Goal: Task Accomplishment & Management: Manage account settings

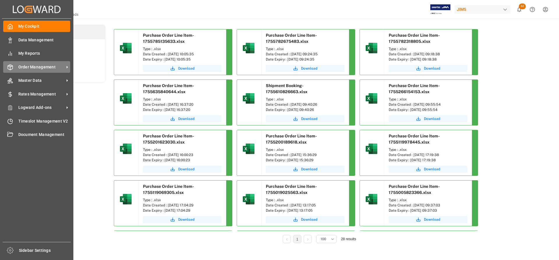
click at [28, 66] on span "Order Management" at bounding box center [41, 67] width 46 height 6
click at [40, 70] on span "Order Management" at bounding box center [41, 67] width 46 height 6
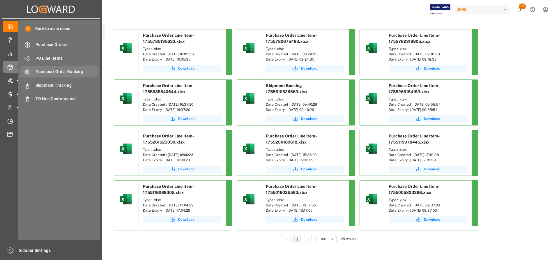
click at [60, 70] on span "Transport Order Booking" at bounding box center [67, 72] width 63 height 6
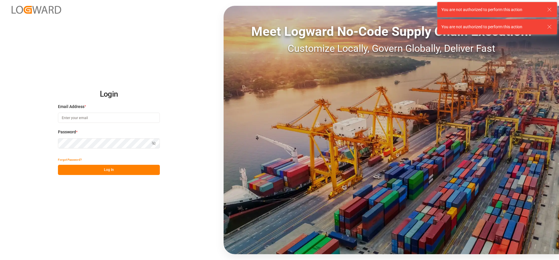
type input "Marie-Noel.wanji@int.jamindustries.com"
click at [99, 170] on button "Log In" at bounding box center [109, 170] width 102 height 10
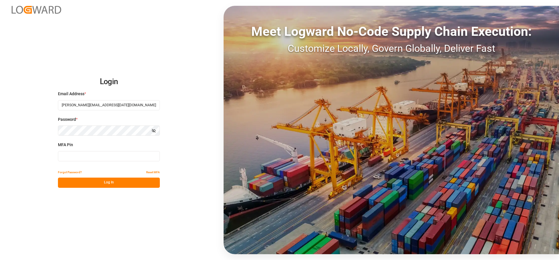
click at [79, 152] on input at bounding box center [109, 156] width 102 height 10
type input "053327"
click at [86, 186] on button "Log In" at bounding box center [109, 183] width 102 height 10
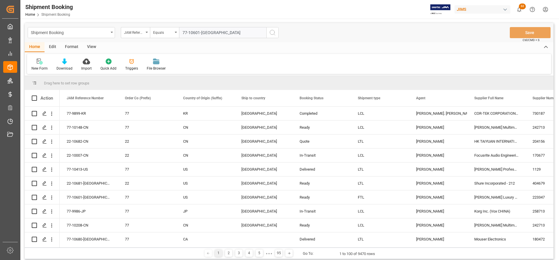
type input "77-10601-[GEOGRAPHIC_DATA]"
click at [270, 32] on icon "search button" at bounding box center [272, 32] width 7 height 7
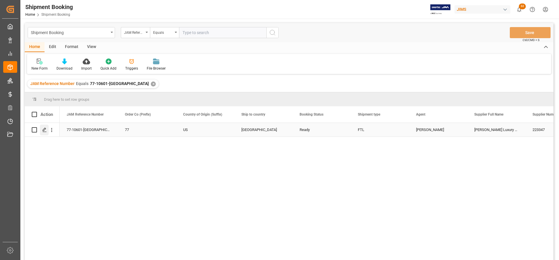
click at [44, 131] on icon "Press SPACE to select this row." at bounding box center [44, 130] width 5 height 5
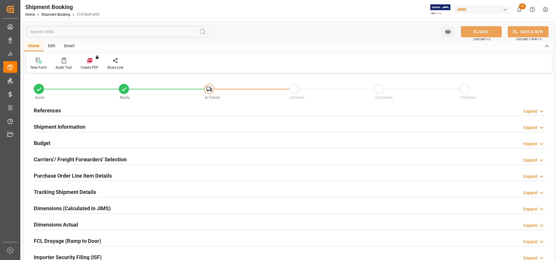
type input "1"
type input "25"
type input "[DATE] 00:00"
type input "20.08.2025"
click at [49, 112] on h2 "References" at bounding box center [47, 111] width 27 height 8
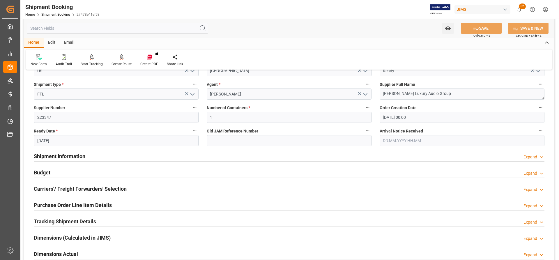
scroll to position [87, 0]
click at [59, 154] on h2 "Shipment Information" at bounding box center [60, 156] width 52 height 8
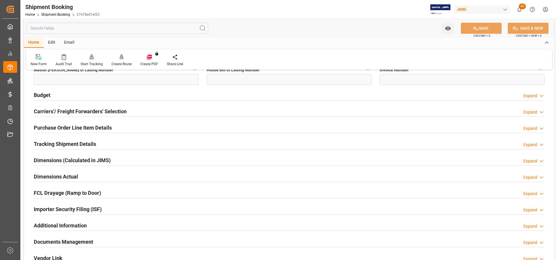
scroll to position [437, 0]
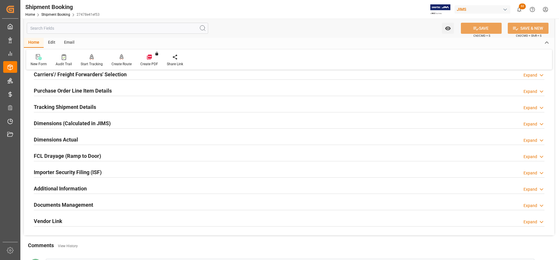
click at [57, 204] on h2 "Documents Management" at bounding box center [63, 205] width 59 height 8
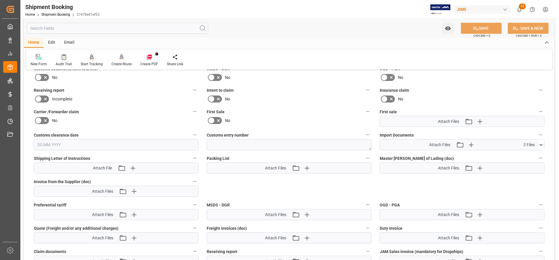
scroll to position [612, 0]
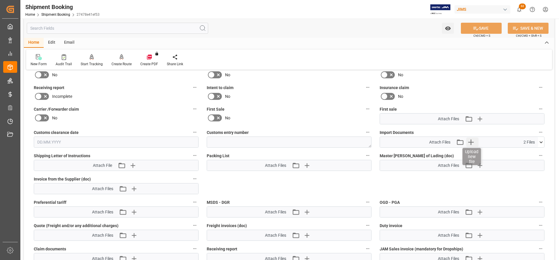
click at [473, 143] on icon "button" at bounding box center [470, 141] width 9 height 9
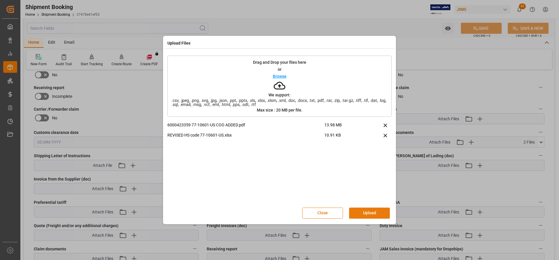
click at [365, 213] on button "Upload" at bounding box center [369, 213] width 41 height 11
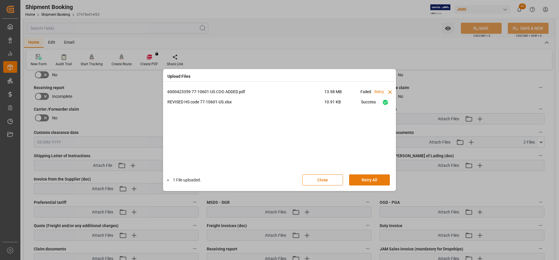
click at [362, 179] on button "Retry All" at bounding box center [369, 179] width 41 height 11
click at [387, 91] on icon at bounding box center [385, 91] width 4 height 5
click at [384, 91] on icon at bounding box center [385, 91] width 4 height 5
click at [363, 181] on button "Stop" at bounding box center [369, 179] width 41 height 11
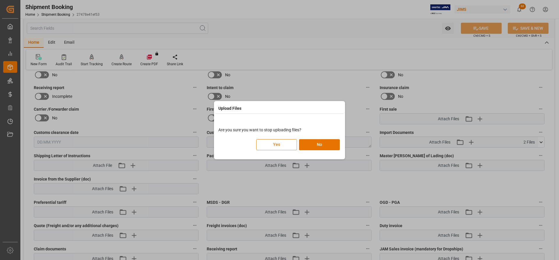
click at [274, 148] on button "Yes" at bounding box center [276, 144] width 41 height 11
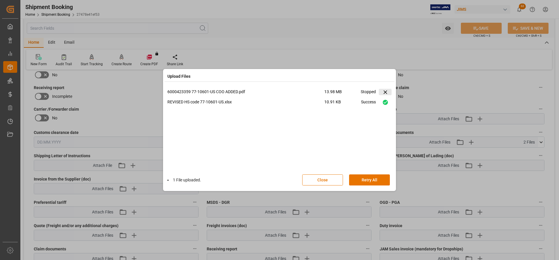
click at [386, 91] on icon at bounding box center [385, 91] width 3 height 3
click at [364, 177] on button "Done" at bounding box center [369, 179] width 41 height 11
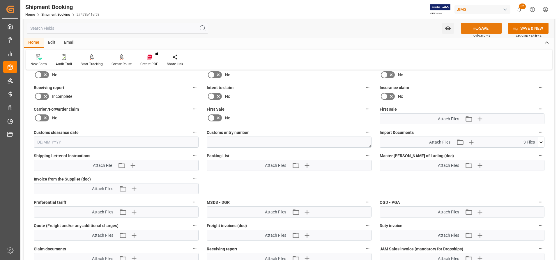
click at [488, 29] on button "SAVE" at bounding box center [481, 28] width 41 height 11
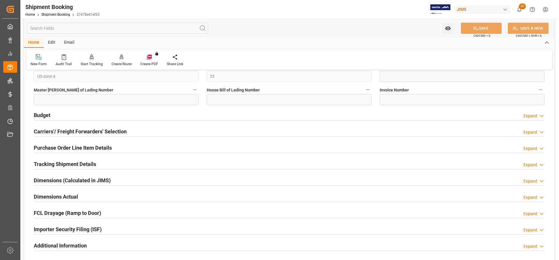
scroll to position [349, 0]
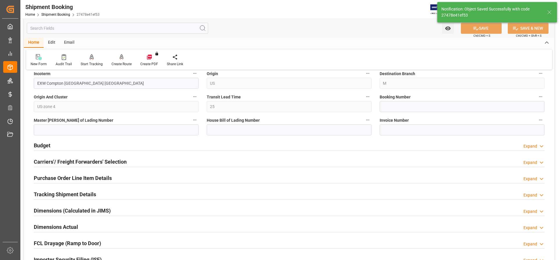
type input "In-Transit"
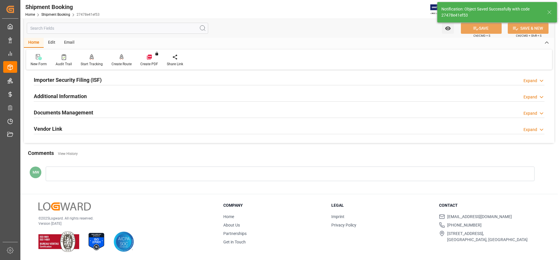
scroll to position [0, 0]
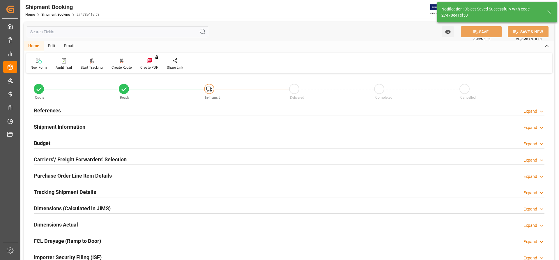
click at [50, 108] on h2 "References" at bounding box center [47, 111] width 27 height 8
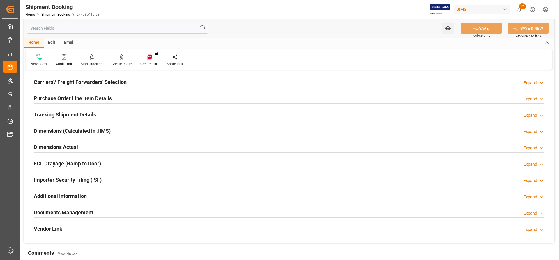
scroll to position [233, 0]
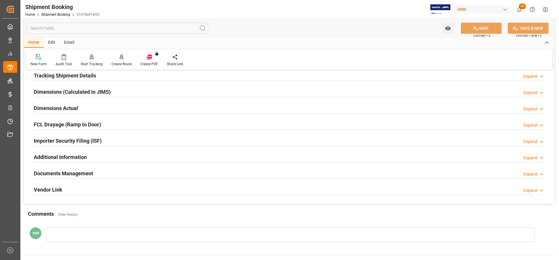
click at [55, 171] on h2 "Documents Management" at bounding box center [63, 174] width 59 height 8
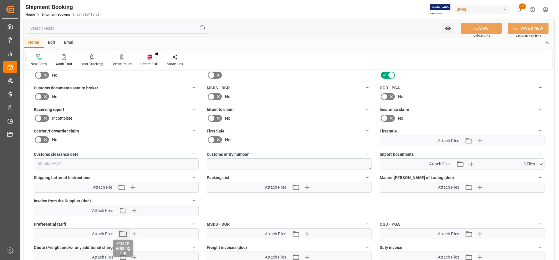
scroll to position [408, 0]
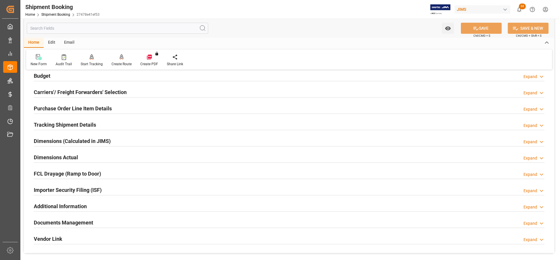
scroll to position [87, 0]
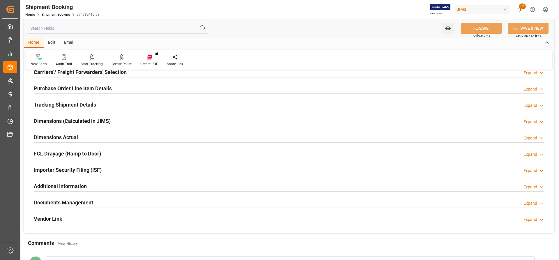
click at [62, 204] on h2 "Documents Management" at bounding box center [63, 203] width 59 height 8
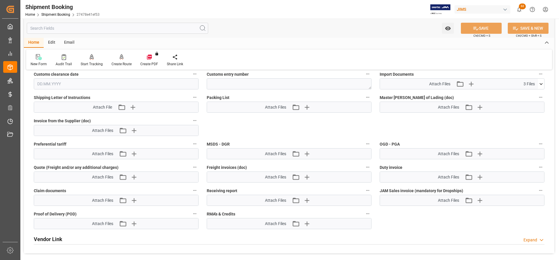
scroll to position [320, 0]
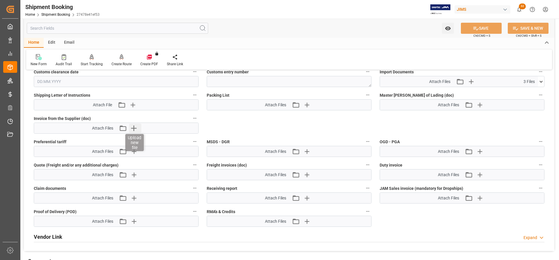
click at [136, 128] on icon "button" at bounding box center [134, 129] width 6 height 6
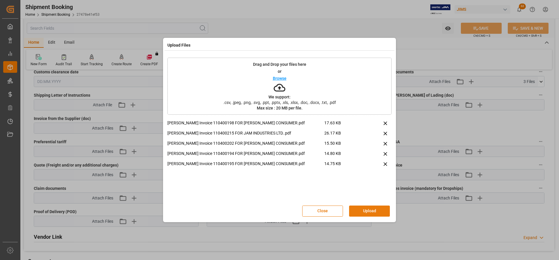
click at [370, 211] on button "Upload" at bounding box center [369, 211] width 41 height 11
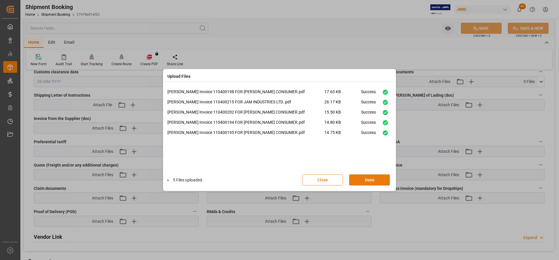
click at [357, 182] on button "Done" at bounding box center [369, 179] width 41 height 11
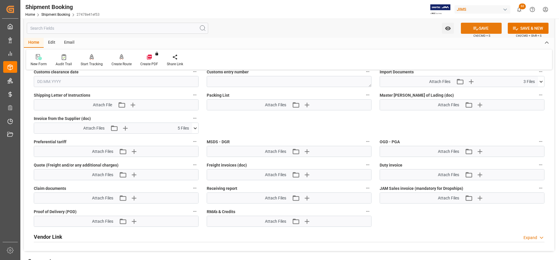
click at [486, 31] on button "SAVE" at bounding box center [481, 28] width 41 height 11
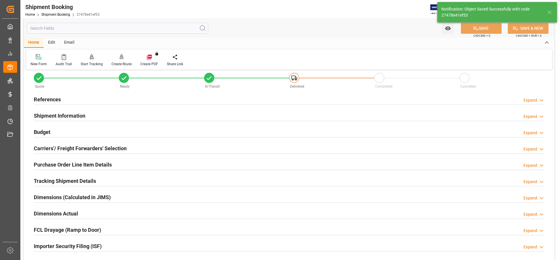
scroll to position [0, 0]
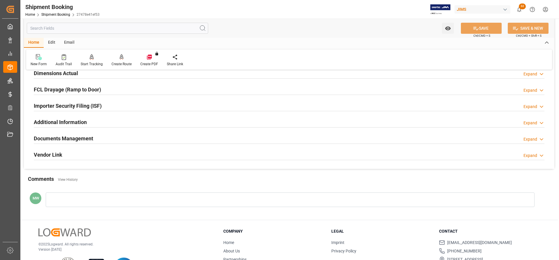
scroll to position [175, 0]
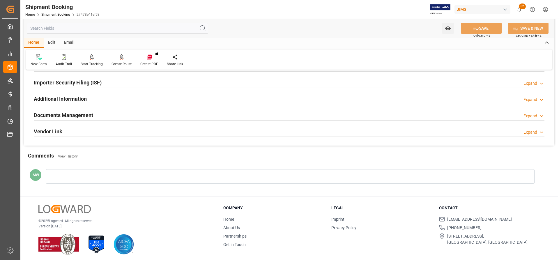
click at [63, 114] on h2 "Documents Management" at bounding box center [63, 115] width 59 height 8
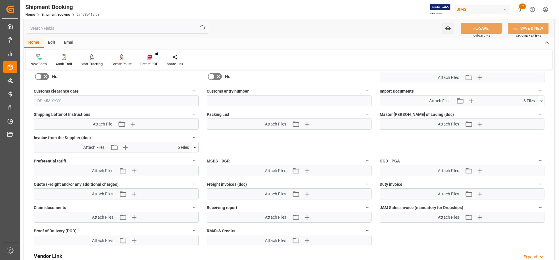
scroll to position [291, 0]
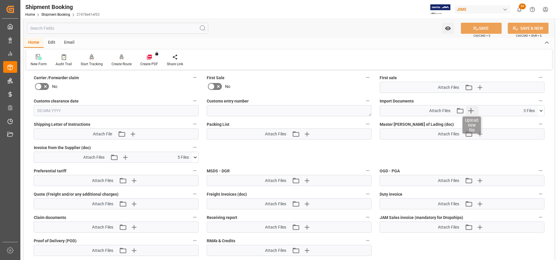
click at [473, 110] on icon "button" at bounding box center [470, 110] width 9 height 9
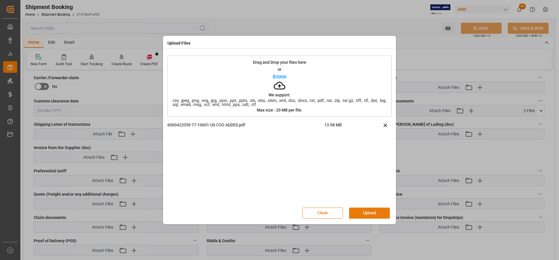
click at [359, 211] on button "Upload" at bounding box center [369, 213] width 41 height 11
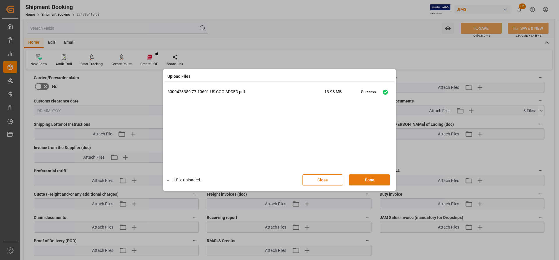
click at [368, 181] on button "Done" at bounding box center [369, 179] width 41 height 11
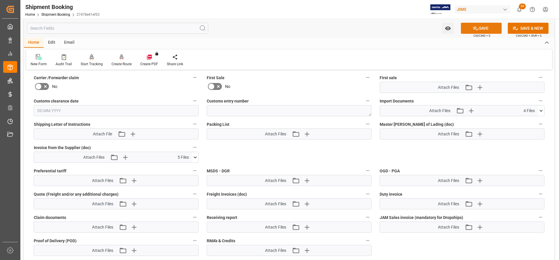
click at [486, 32] on button "SAVE" at bounding box center [481, 28] width 41 height 11
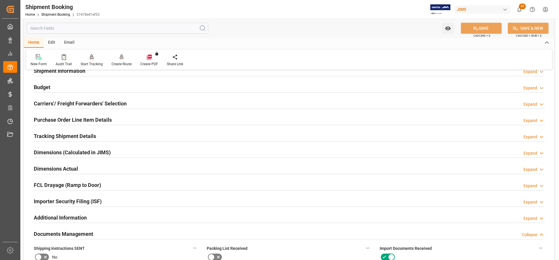
scroll to position [0, 0]
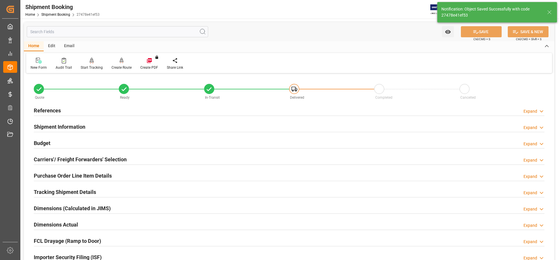
click at [50, 161] on h2 "Carriers'/ Freight Forwarders' Selection" at bounding box center [80, 160] width 93 height 8
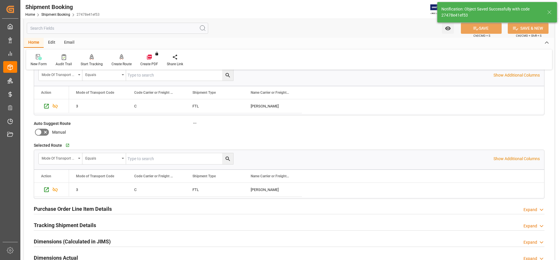
scroll to position [175, 0]
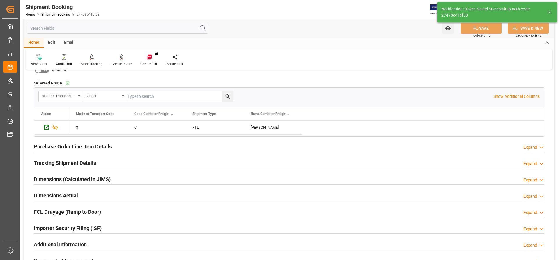
click at [53, 163] on h2 "Tracking Shipment Details" at bounding box center [65, 163] width 62 height 8
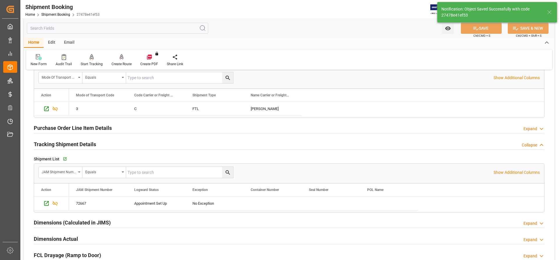
scroll to position [262, 0]
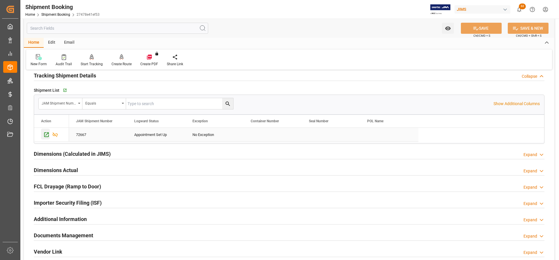
click at [46, 136] on icon "Press SPACE to select this row." at bounding box center [46, 135] width 6 height 6
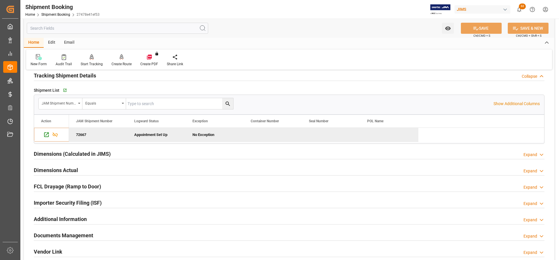
click at [50, 172] on h2 "Dimensions Actual" at bounding box center [56, 170] width 44 height 8
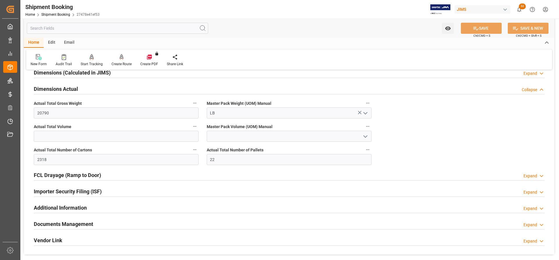
scroll to position [379, 0]
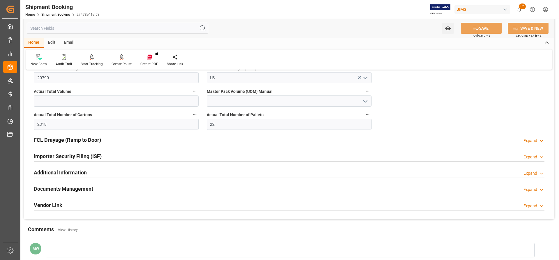
click at [73, 188] on h2 "Documents Management" at bounding box center [63, 189] width 59 height 8
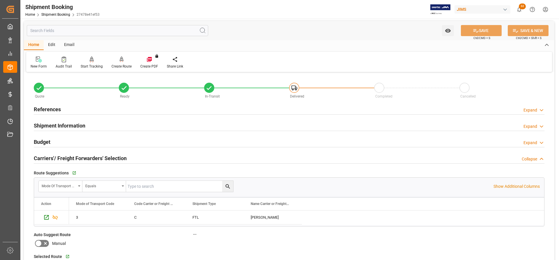
scroll to position [0, 0]
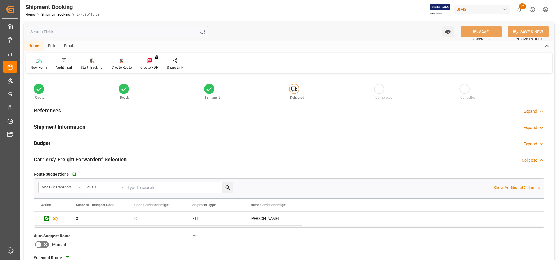
click at [47, 109] on h2 "References" at bounding box center [47, 111] width 27 height 8
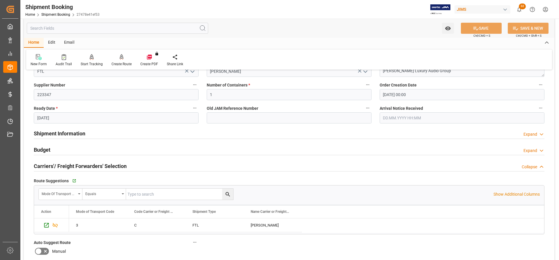
scroll to position [116, 0]
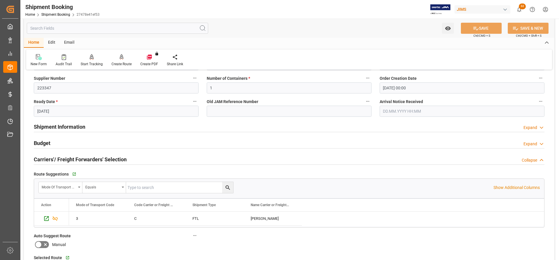
click at [49, 130] on h2 "Shipment Information" at bounding box center [60, 127] width 52 height 8
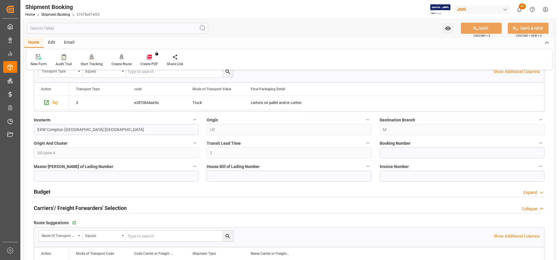
scroll to position [320, 0]
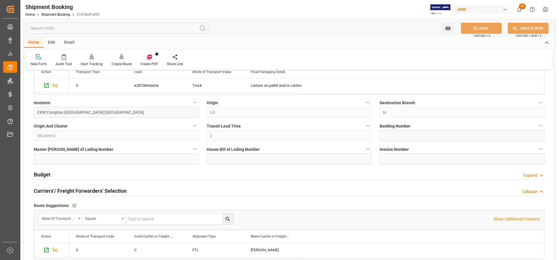
click at [86, 191] on h2 "Carriers'/ Freight Forwarders' Selection" at bounding box center [80, 191] width 93 height 8
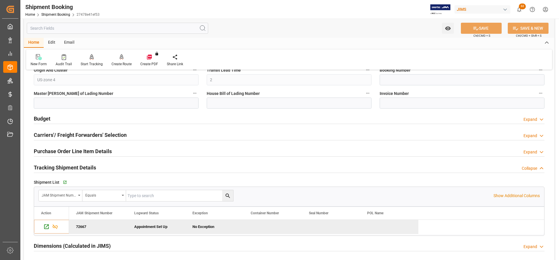
scroll to position [379, 0]
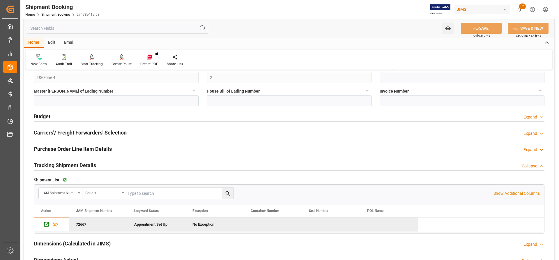
click at [60, 129] on h2 "Carriers'/ Freight Forwarders' Selection" at bounding box center [80, 133] width 93 height 8
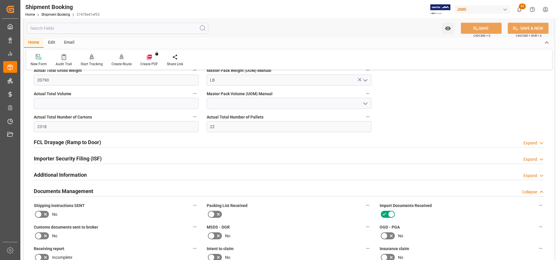
scroll to position [757, 0]
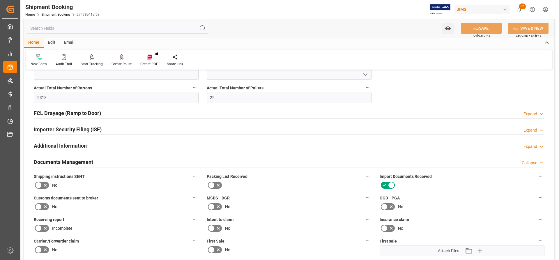
click at [41, 145] on h2 "Additional Information" at bounding box center [60, 146] width 53 height 8
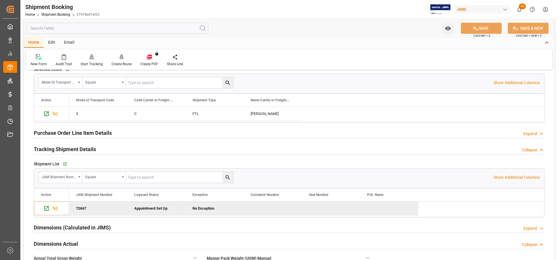
scroll to position [524, 0]
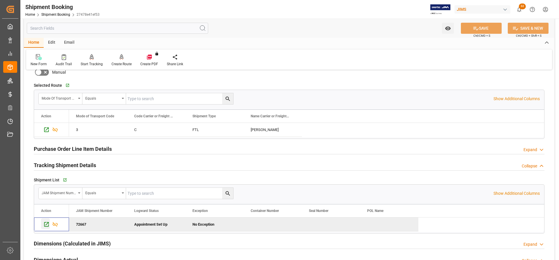
click at [48, 226] on icon "Press SPACE to deselect this row." at bounding box center [46, 224] width 5 height 5
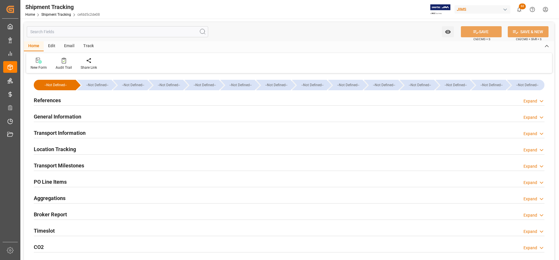
type input "515862.91"
type input "14.08.2025"
click at [48, 100] on h2 "References" at bounding box center [47, 100] width 27 height 8
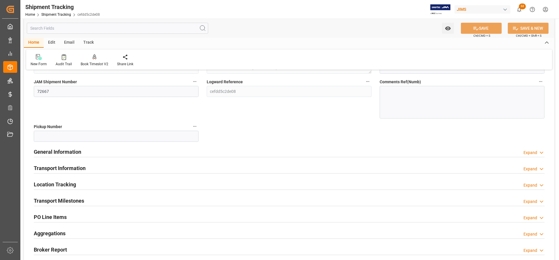
scroll to position [87, 0]
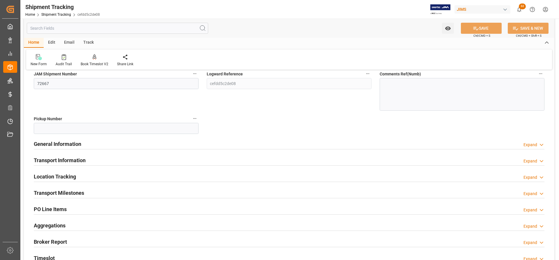
click at [52, 160] on h2 "Transport Information" at bounding box center [60, 160] width 52 height 8
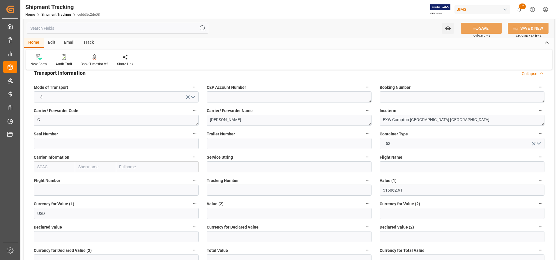
scroll to position [204, 0]
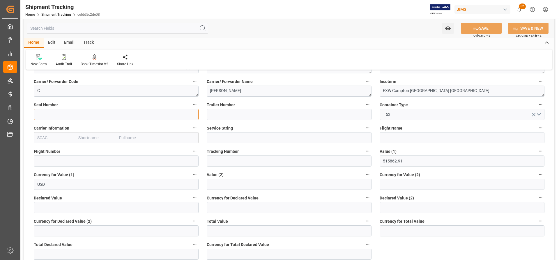
click at [47, 117] on input at bounding box center [116, 114] width 165 height 11
type input "0084-1873"
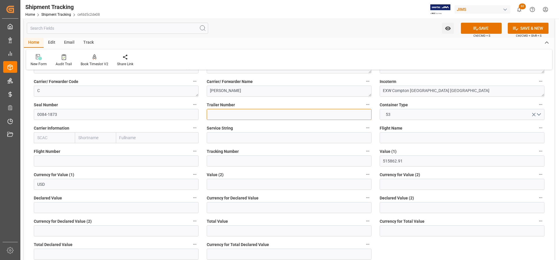
click at [209, 112] on input at bounding box center [289, 114] width 165 height 11
click at [216, 113] on input "WOV9112" at bounding box center [289, 114] width 165 height 11
type input "WDV9112"
click at [488, 27] on button "SAVE" at bounding box center [481, 28] width 41 height 11
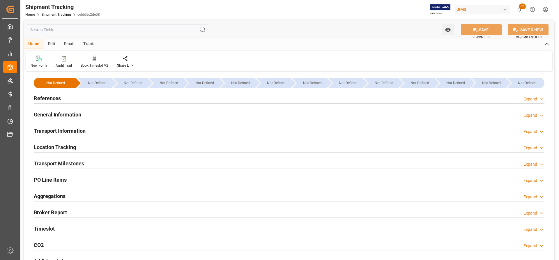
scroll to position [2, 0]
click at [46, 100] on h2 "References" at bounding box center [47, 99] width 27 height 8
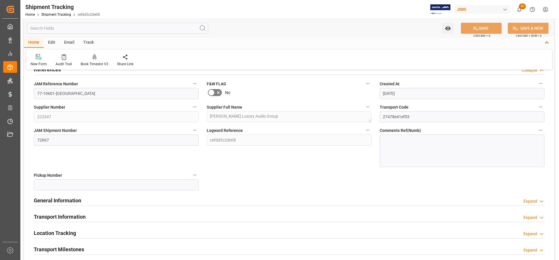
scroll to position [60, 0]
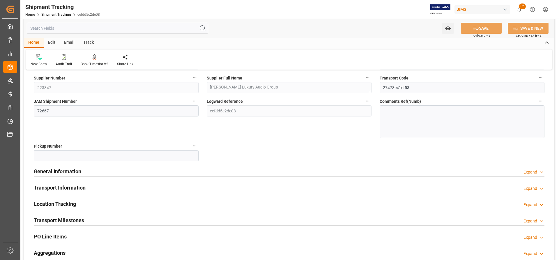
click at [60, 172] on h2 "General Information" at bounding box center [57, 171] width 47 height 8
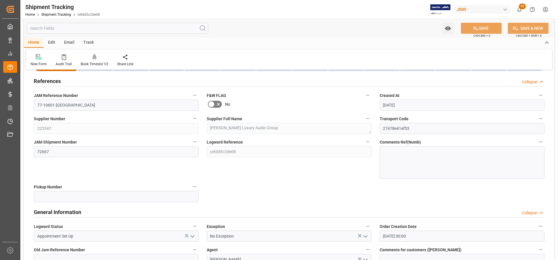
scroll to position [0, 0]
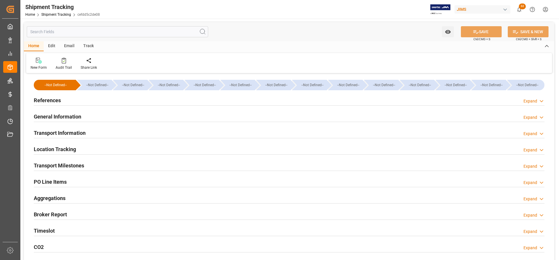
type input "[DATE]"
click at [40, 96] on div "References" at bounding box center [47, 99] width 27 height 11
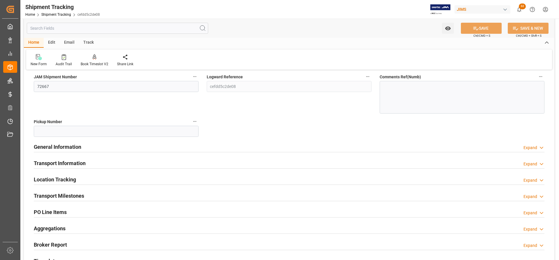
scroll to position [87, 0]
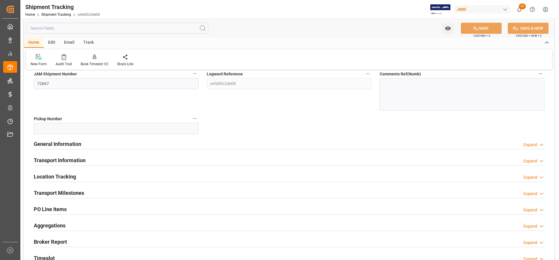
click at [43, 144] on h2 "General Information" at bounding box center [57, 144] width 47 height 8
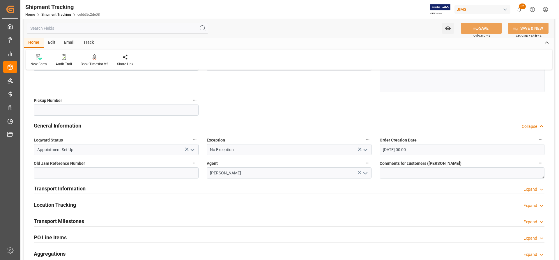
scroll to position [146, 0]
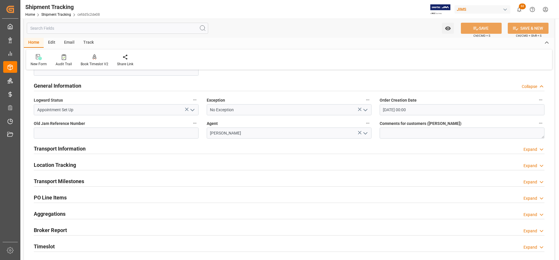
click at [49, 149] on h2 "Transport Information" at bounding box center [60, 149] width 52 height 8
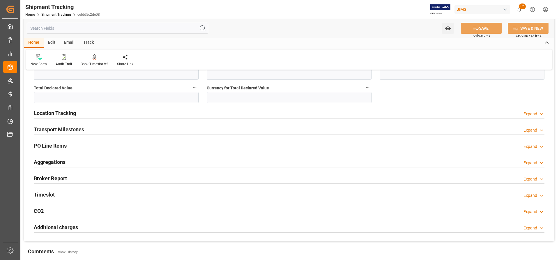
scroll to position [408, 0]
click at [54, 126] on h2 "Transport Milestones" at bounding box center [59, 129] width 50 height 8
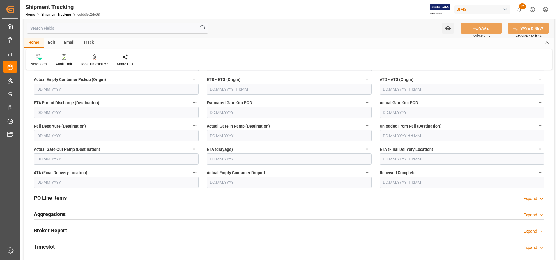
scroll to position [437, 0]
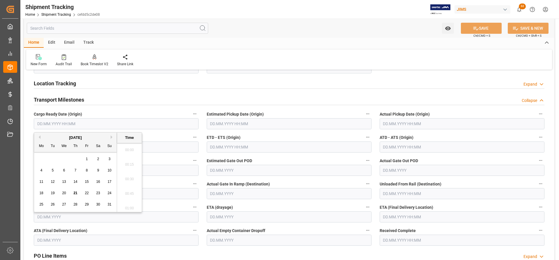
click at [75, 123] on input "text" at bounding box center [116, 123] width 165 height 11
click at [66, 194] on span "20" at bounding box center [64, 193] width 4 height 4
type input "[DATE] 00:00"
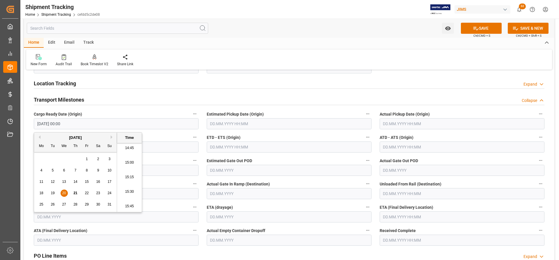
click at [398, 122] on input "text" at bounding box center [462, 123] width 165 height 11
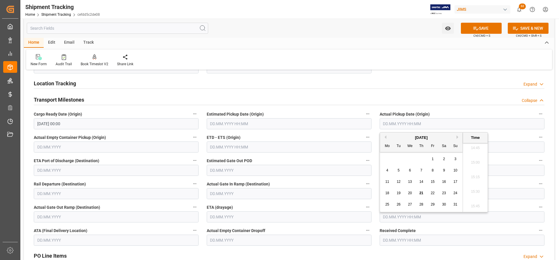
click at [411, 194] on span "20" at bounding box center [410, 193] width 4 height 4
type input "[DATE] 00:00"
click at [222, 151] on input "text" at bounding box center [289, 147] width 165 height 11
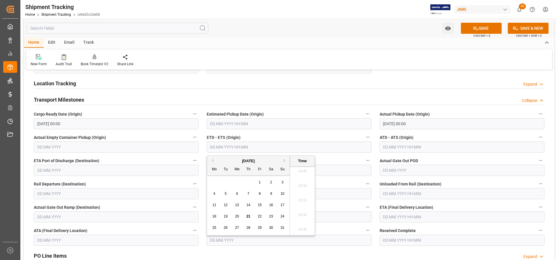
click at [250, 217] on span "21" at bounding box center [248, 216] width 4 height 4
type input "[DATE] 00:00"
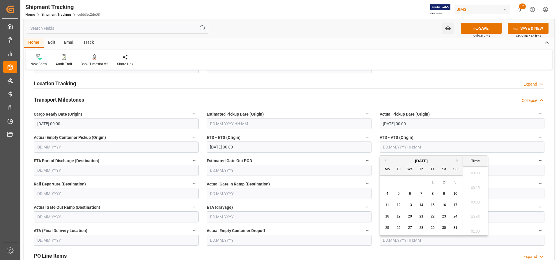
click at [402, 146] on input "text" at bounding box center [462, 147] width 165 height 11
click at [423, 216] on span "21" at bounding box center [421, 216] width 4 height 4
type input "[DATE] 00:00"
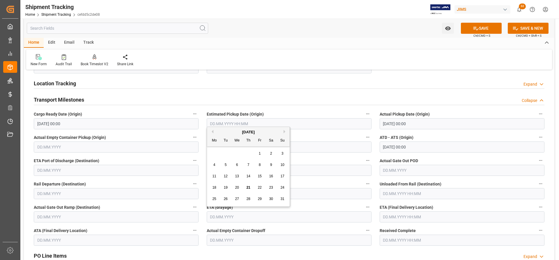
click at [215, 213] on input "text" at bounding box center [289, 216] width 165 height 11
click at [225, 200] on span "26" at bounding box center [226, 199] width 4 height 4
type input "[DATE]"
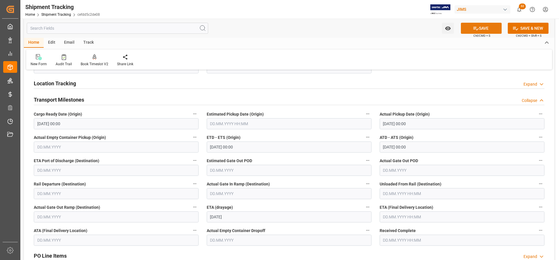
click at [488, 28] on button "SAVE" at bounding box center [481, 28] width 41 height 11
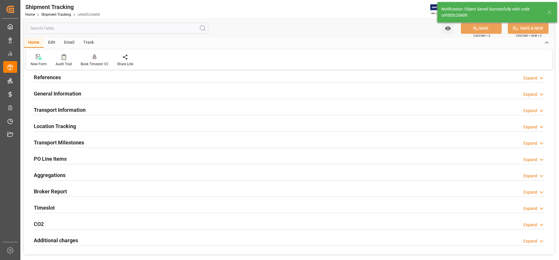
scroll to position [0, 0]
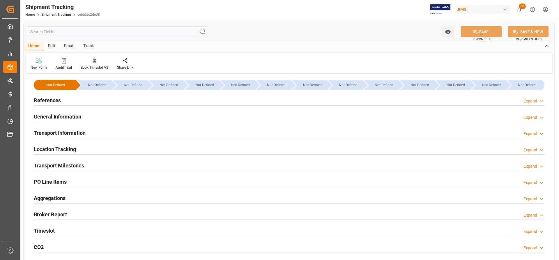
click at [38, 99] on h2 "References" at bounding box center [47, 100] width 27 height 8
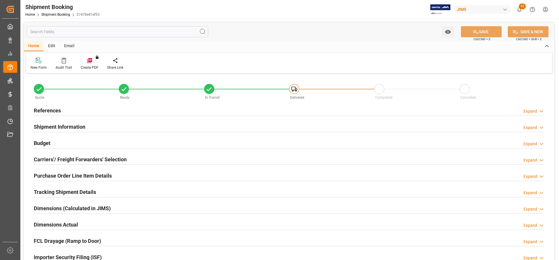
type input "1"
type input "[DATE] 00:00"
type input "[DATE]"
click at [46, 111] on h2 "References" at bounding box center [47, 111] width 27 height 8
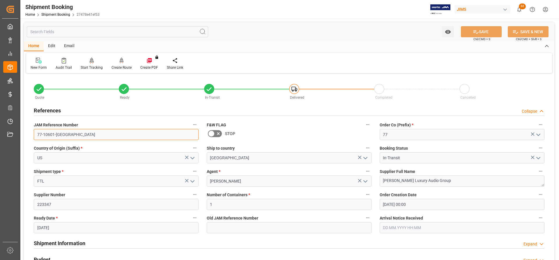
drag, startPoint x: 63, startPoint y: 135, endPoint x: 32, endPoint y: 132, distance: 30.7
click at [32, 132] on div "JAM Reference Number 77-10601-US" at bounding box center [116, 130] width 173 height 23
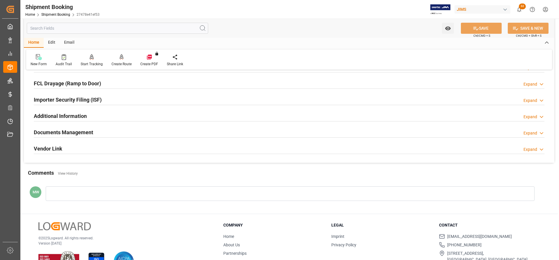
scroll to position [291, 0]
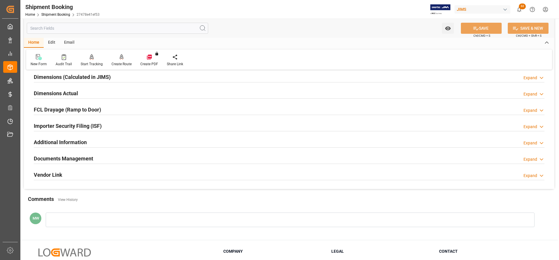
scroll to position [177, 0]
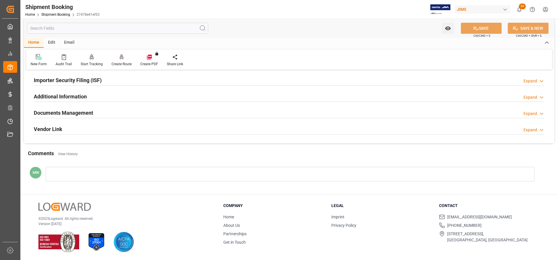
click at [67, 112] on h2 "Documents Management" at bounding box center [63, 113] width 59 height 8
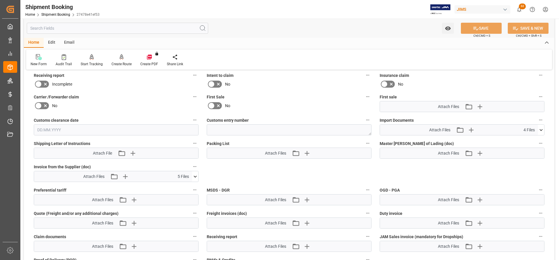
scroll to position [264, 0]
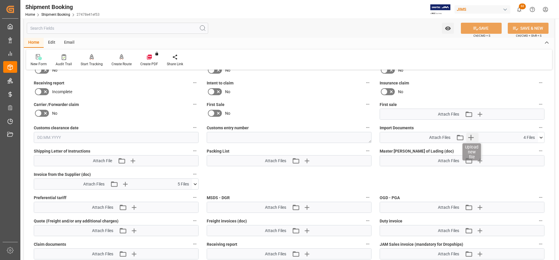
click at [473, 138] on icon "button" at bounding box center [470, 137] width 9 height 9
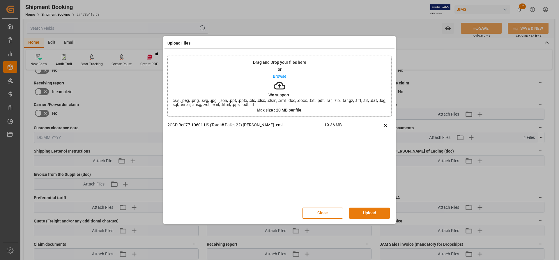
click at [363, 214] on button "Upload" at bounding box center [369, 213] width 41 height 11
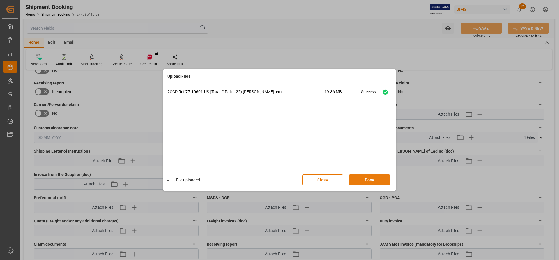
click at [362, 181] on button "Done" at bounding box center [369, 179] width 41 height 11
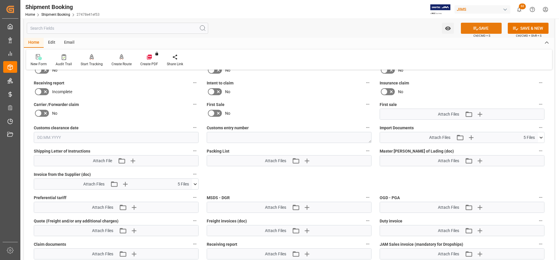
click at [488, 30] on button "SAVE" at bounding box center [481, 28] width 41 height 11
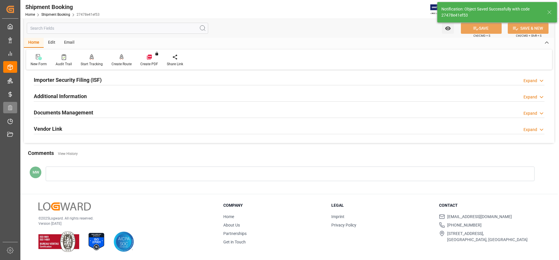
scroll to position [177, 0]
